Goal: Task Accomplishment & Management: Use online tool/utility

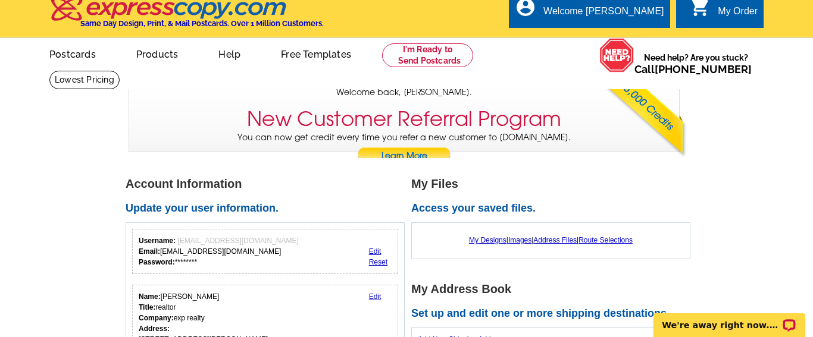
scroll to position [1, 0]
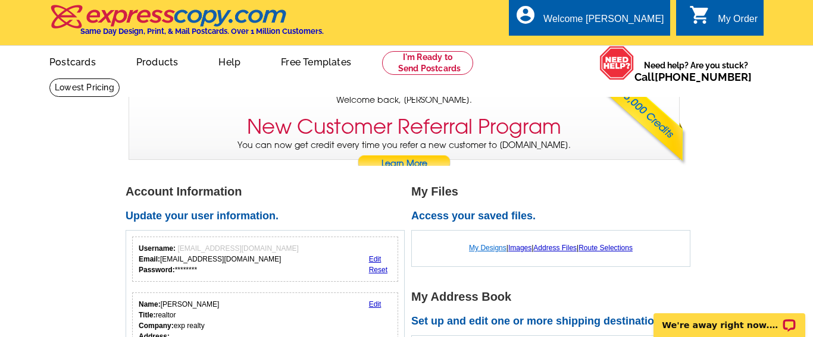
click at [489, 249] on link "My Designs" at bounding box center [487, 248] width 37 height 8
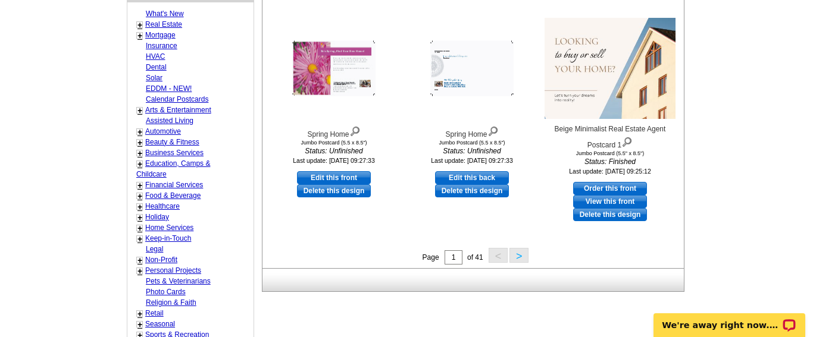
scroll to position [443, 0]
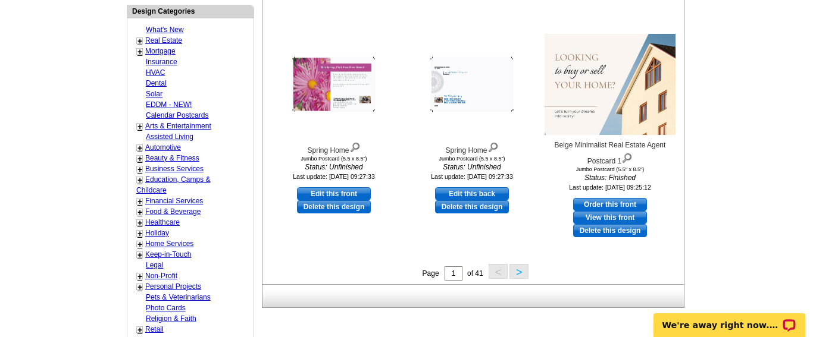
click at [517, 274] on button ">" at bounding box center [518, 271] width 19 height 15
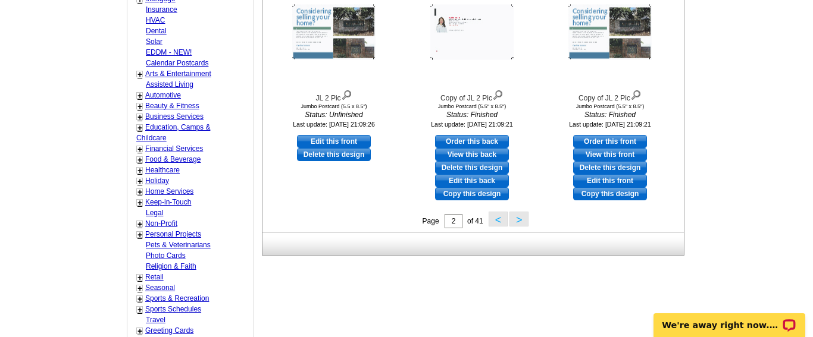
scroll to position [498, 0]
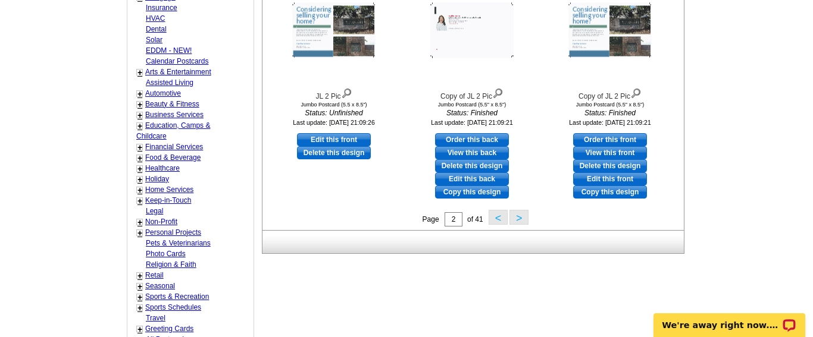
click at [515, 218] on button ">" at bounding box center [518, 217] width 19 height 15
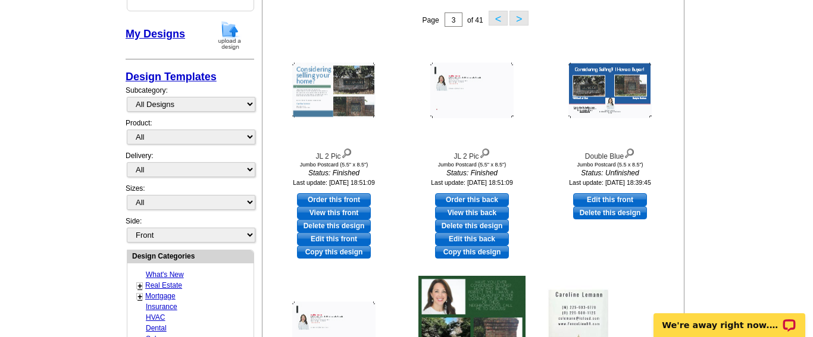
scroll to position [204, 0]
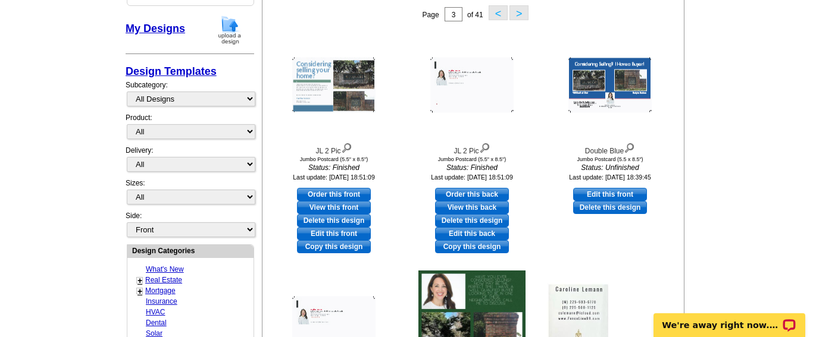
click at [518, 15] on button ">" at bounding box center [518, 12] width 19 height 15
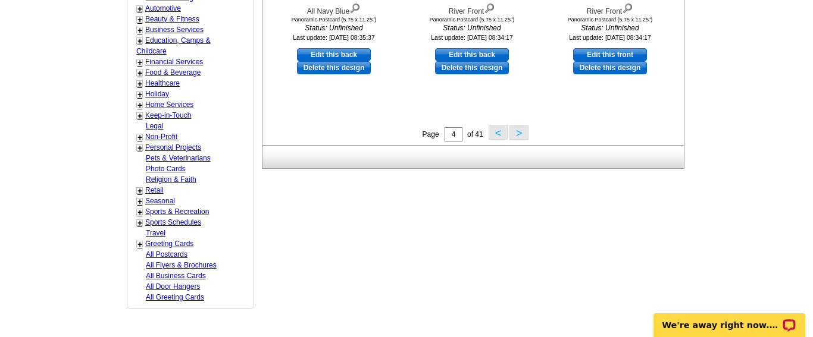
scroll to position [563, 0]
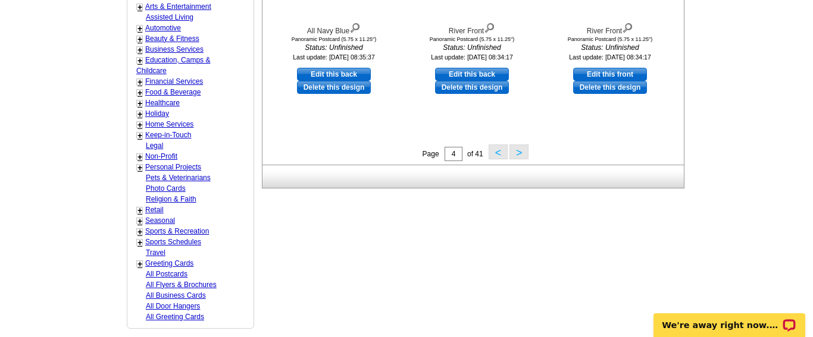
click at [515, 155] on button ">" at bounding box center [518, 152] width 19 height 15
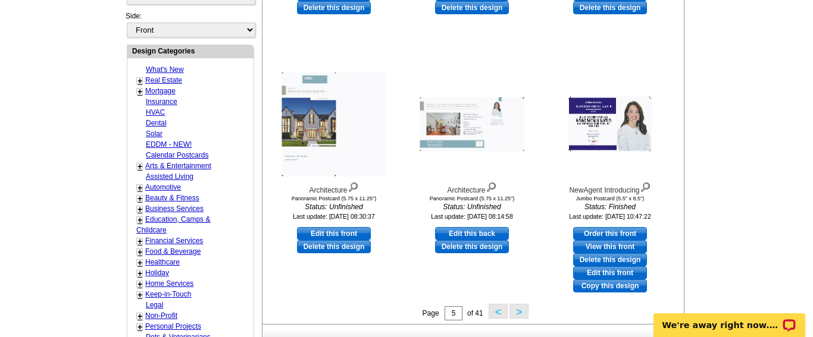
scroll to position [405, 0]
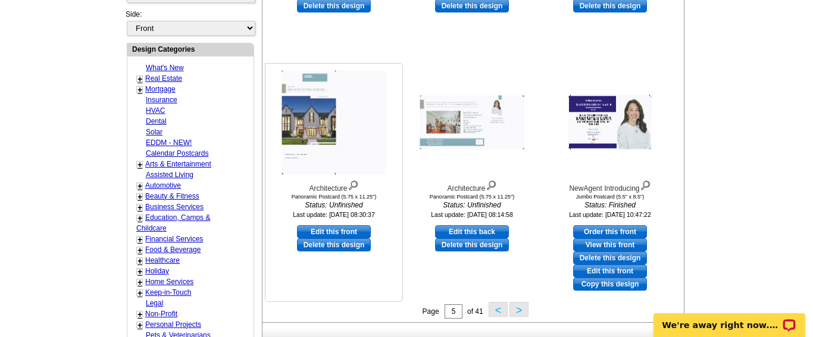
click at [336, 129] on img at bounding box center [334, 123] width 104 height 104
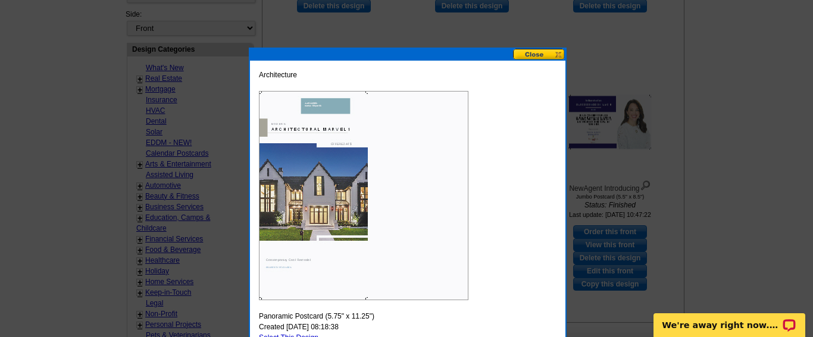
click at [534, 54] on button at bounding box center [539, 54] width 52 height 11
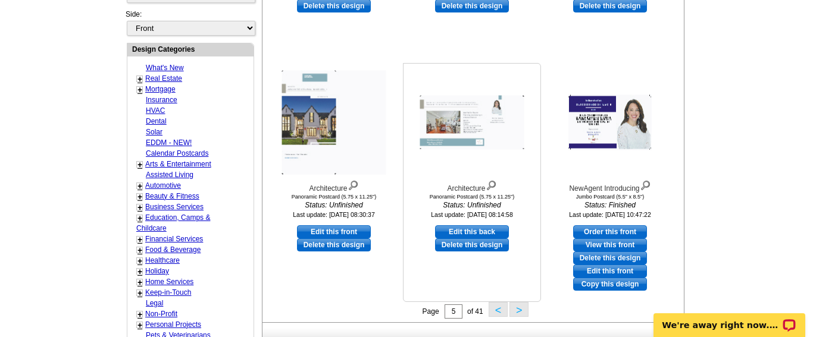
click at [469, 115] on img at bounding box center [472, 123] width 104 height 54
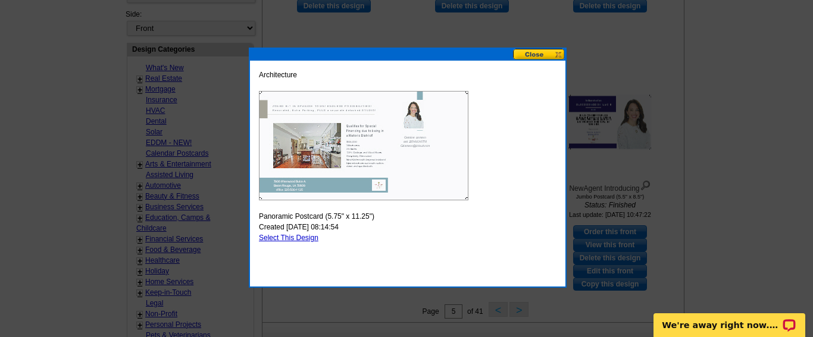
click at [298, 237] on link "Select This Design" at bounding box center [289, 238] width 60 height 8
select select "3"
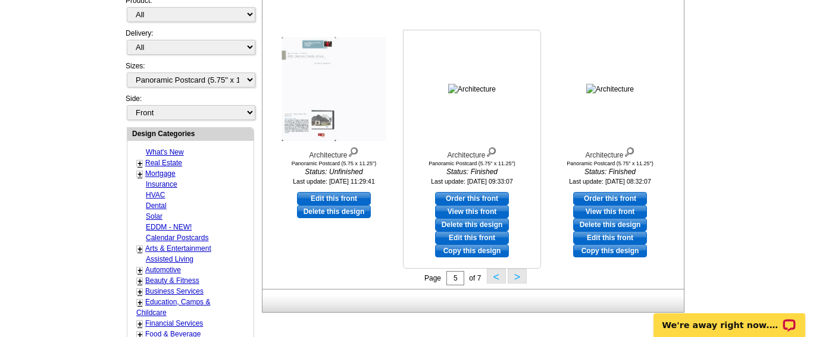
scroll to position [439, 0]
click at [517, 277] on button ">" at bounding box center [517, 275] width 19 height 15
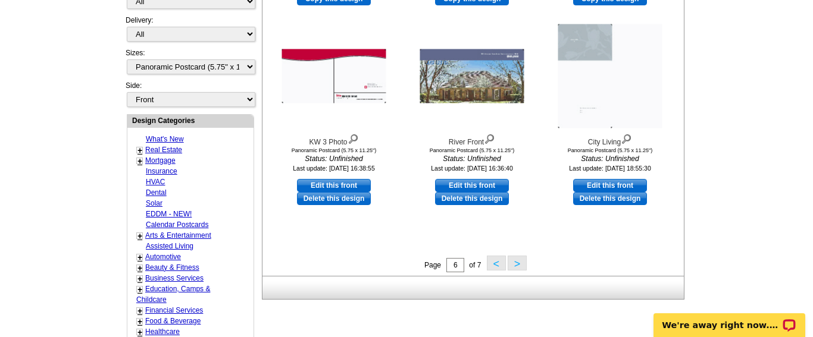
scroll to position [454, 0]
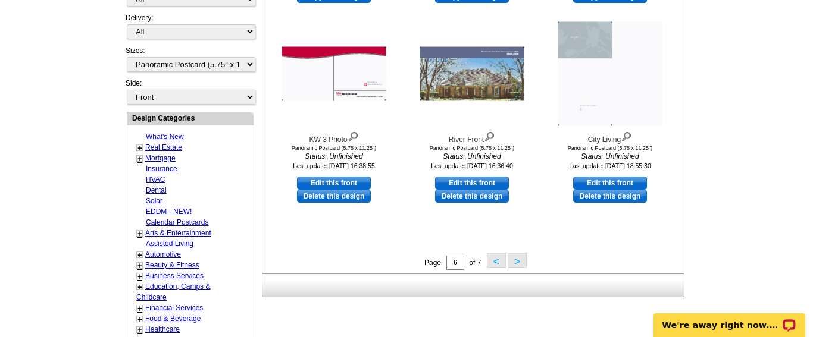
click at [518, 262] on button ">" at bounding box center [517, 261] width 19 height 15
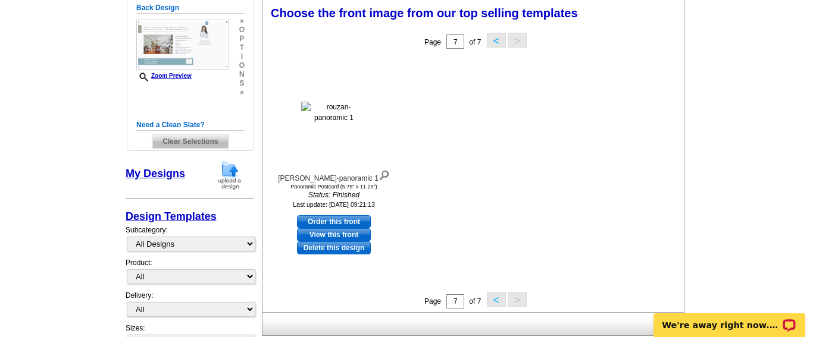
scroll to position [174, 0]
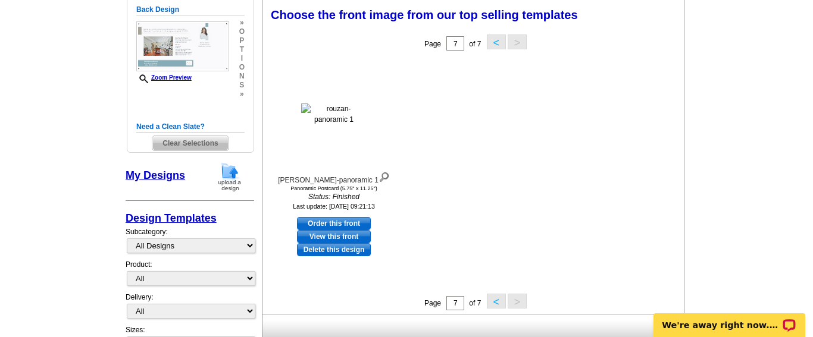
click at [499, 44] on button "<" at bounding box center [496, 42] width 19 height 15
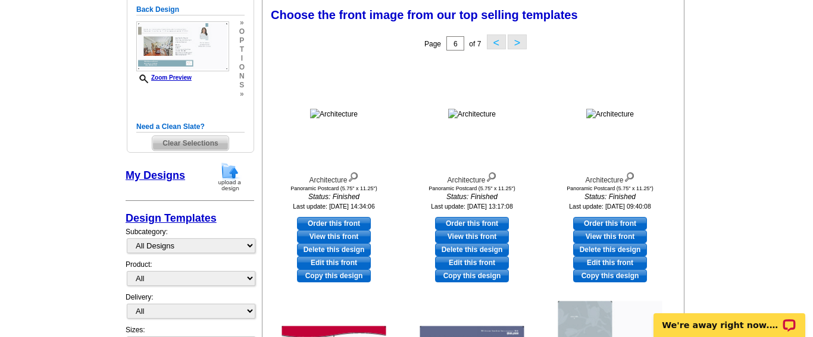
click at [499, 43] on button "<" at bounding box center [496, 42] width 19 height 15
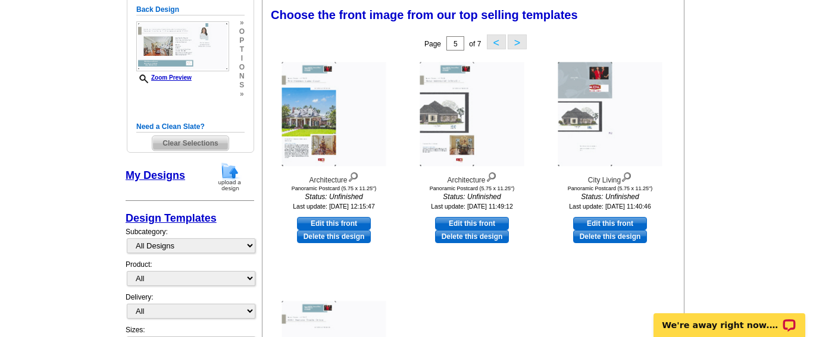
click at [492, 40] on button "<" at bounding box center [496, 42] width 19 height 15
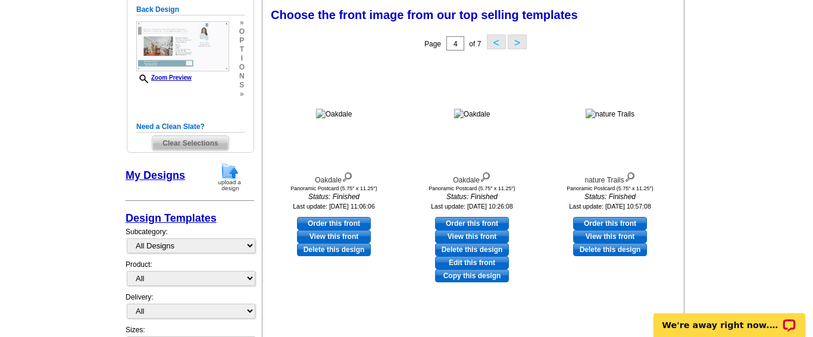
click at [494, 44] on button "<" at bounding box center [496, 42] width 19 height 15
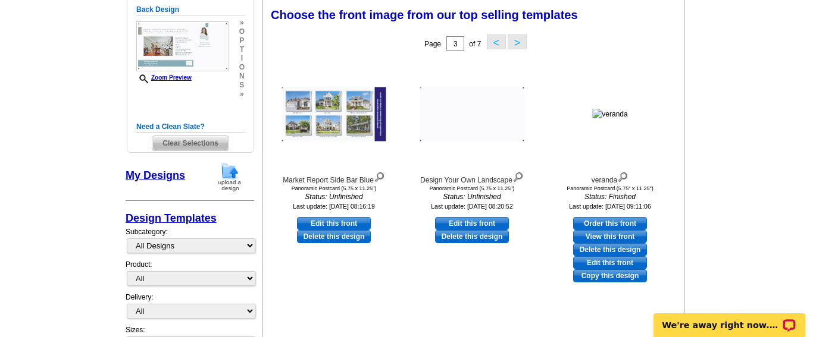
click at [494, 44] on button "<" at bounding box center [496, 42] width 19 height 15
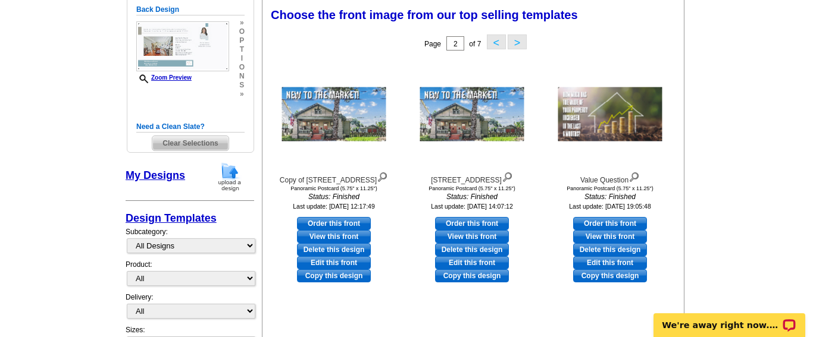
click at [493, 43] on button "<" at bounding box center [496, 42] width 19 height 15
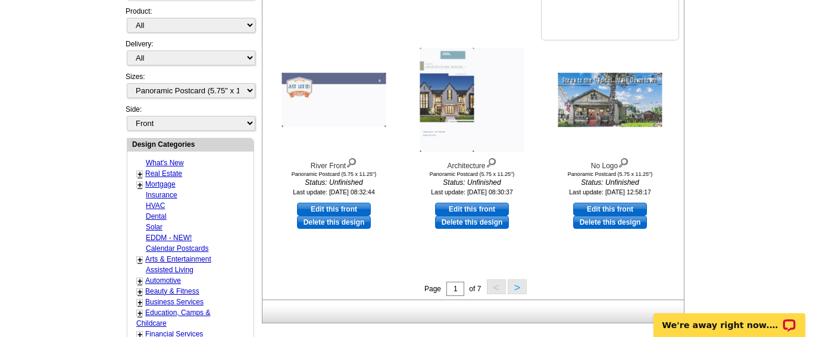
scroll to position [430, 0]
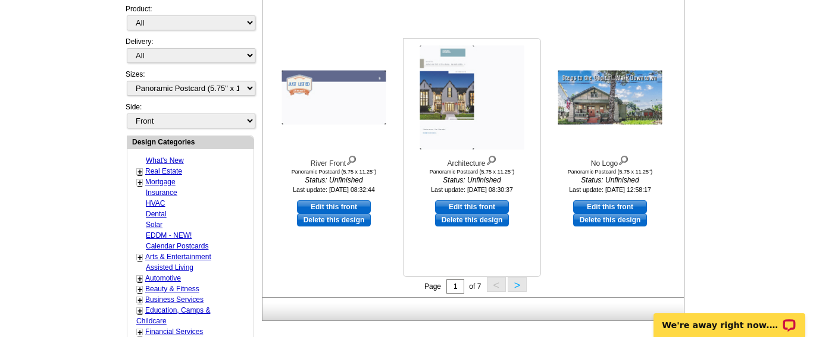
click at [465, 112] on img at bounding box center [472, 98] width 104 height 104
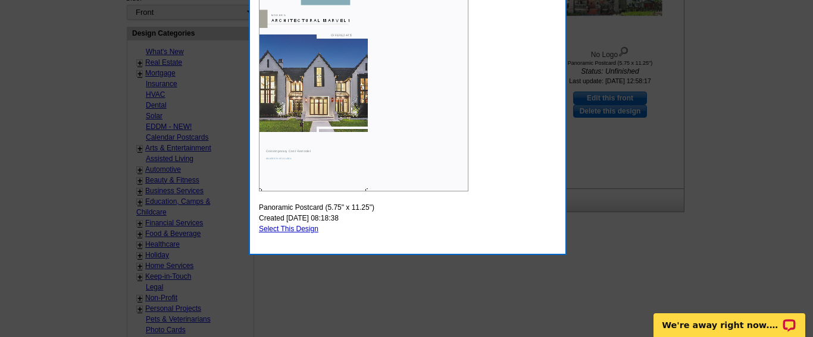
scroll to position [559, 0]
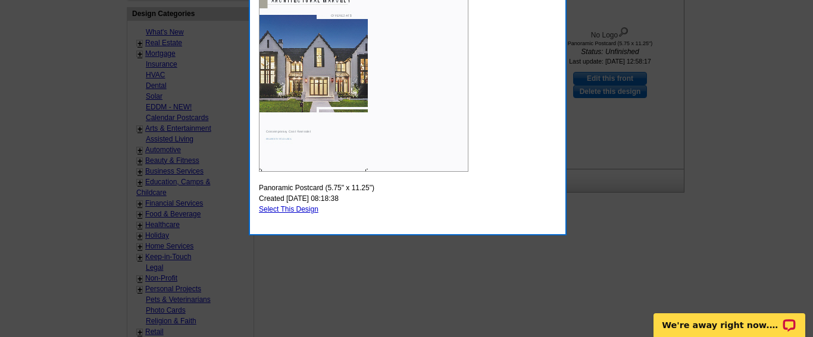
click at [283, 208] on link "Select This Design" at bounding box center [289, 209] width 60 height 8
select select "back"
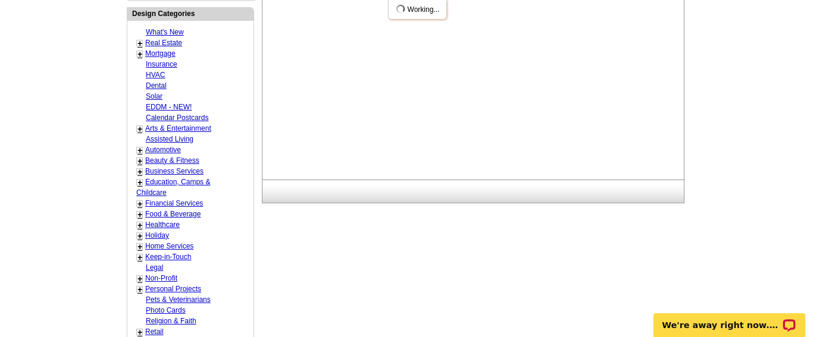
scroll to position [0, 0]
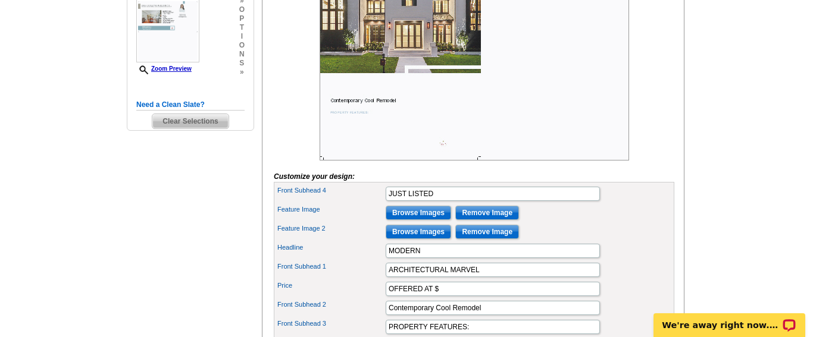
scroll to position [352, 0]
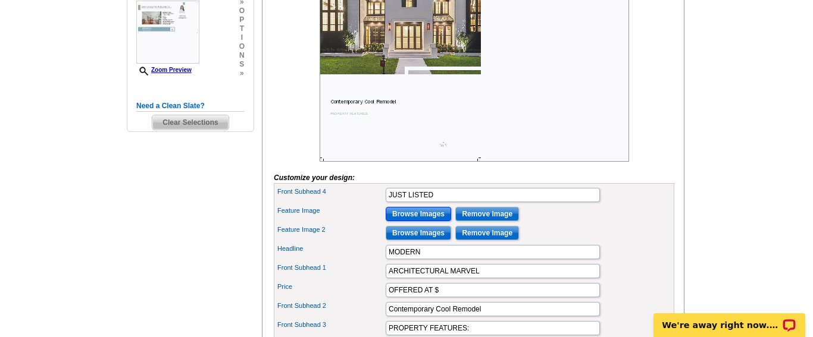
click at [421, 221] on input "Browse Images" at bounding box center [418, 214] width 65 height 14
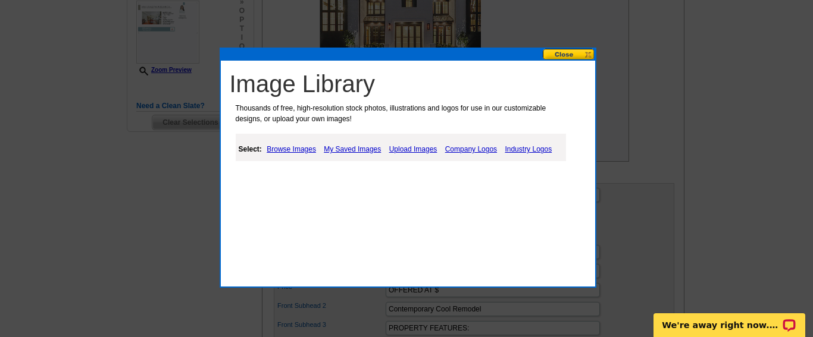
click at [571, 54] on button at bounding box center [569, 54] width 52 height 11
